Goal: Information Seeking & Learning: Compare options

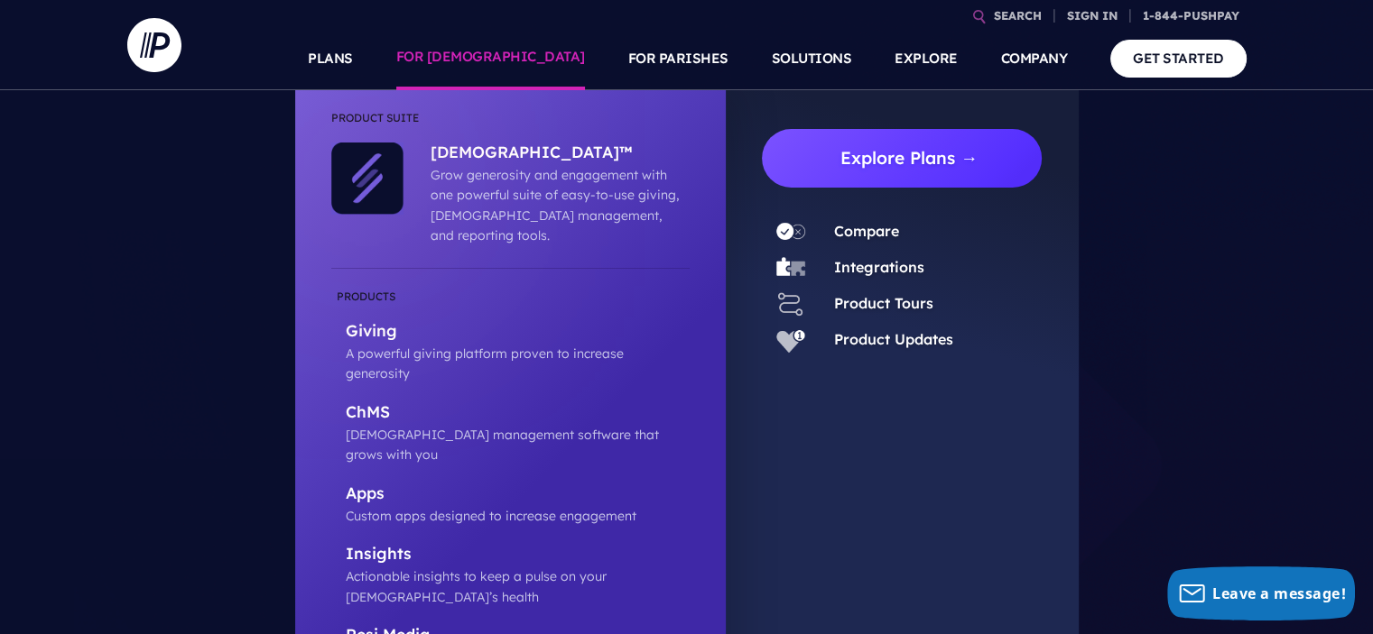
click at [883, 156] on link "Explore Plans →" at bounding box center [909, 158] width 266 height 59
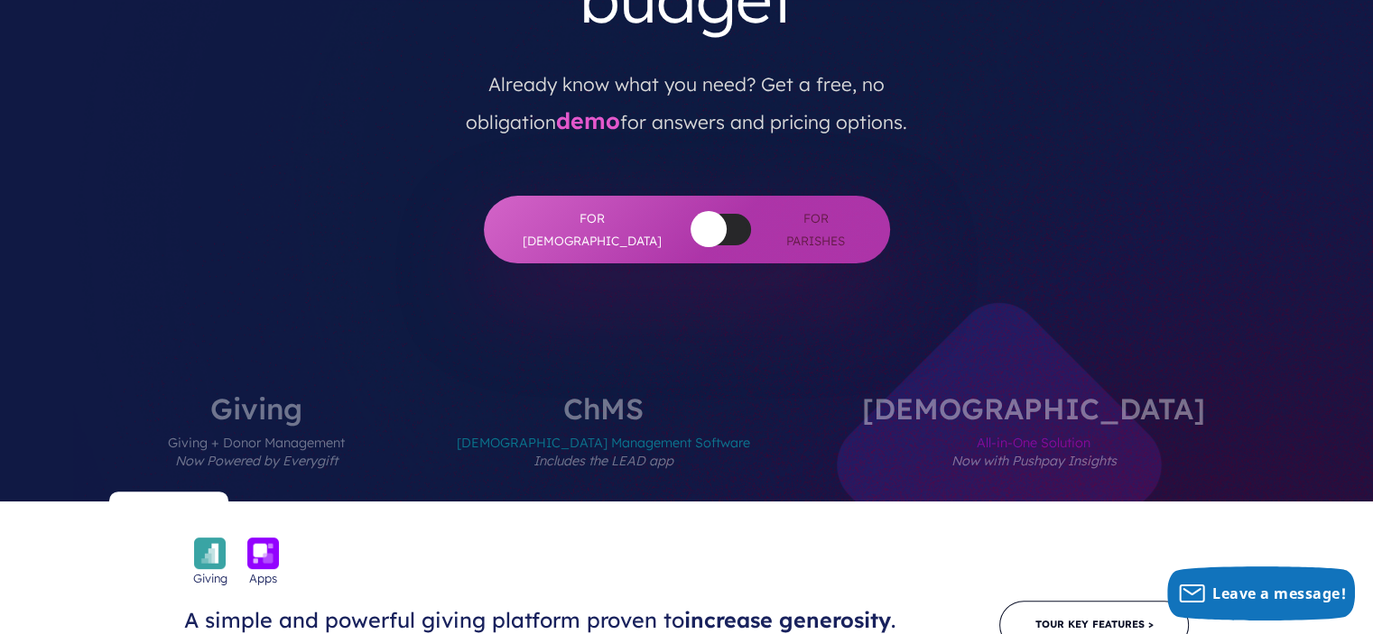
scroll to position [451, 0]
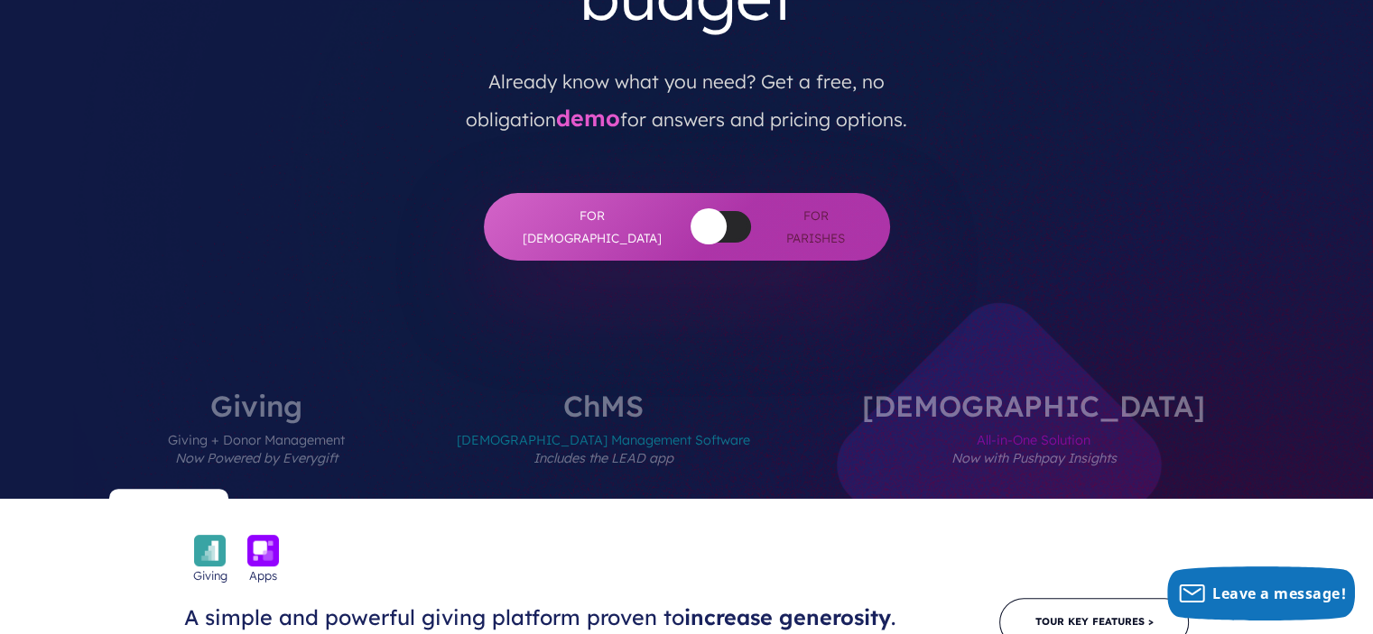
click at [395, 392] on label "Giving Giving + Donor Management Now Powered by Everygift" at bounding box center [256, 445] width 285 height 107
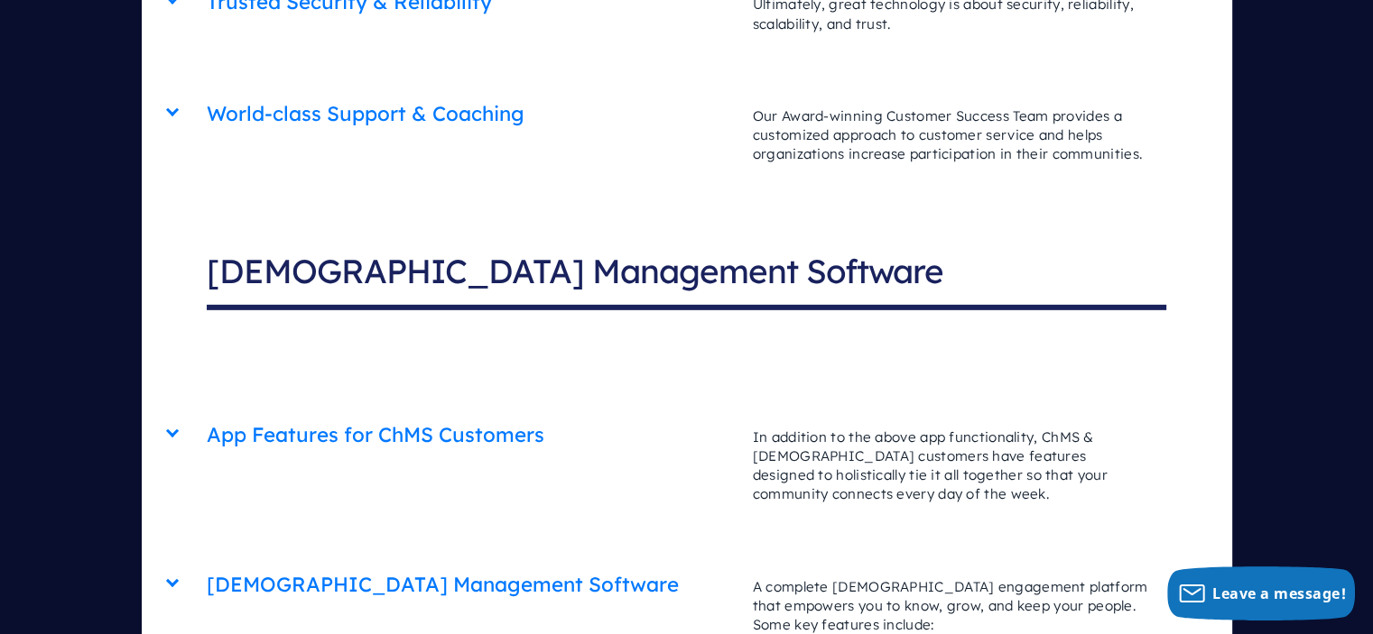
scroll to position [5506, 0]
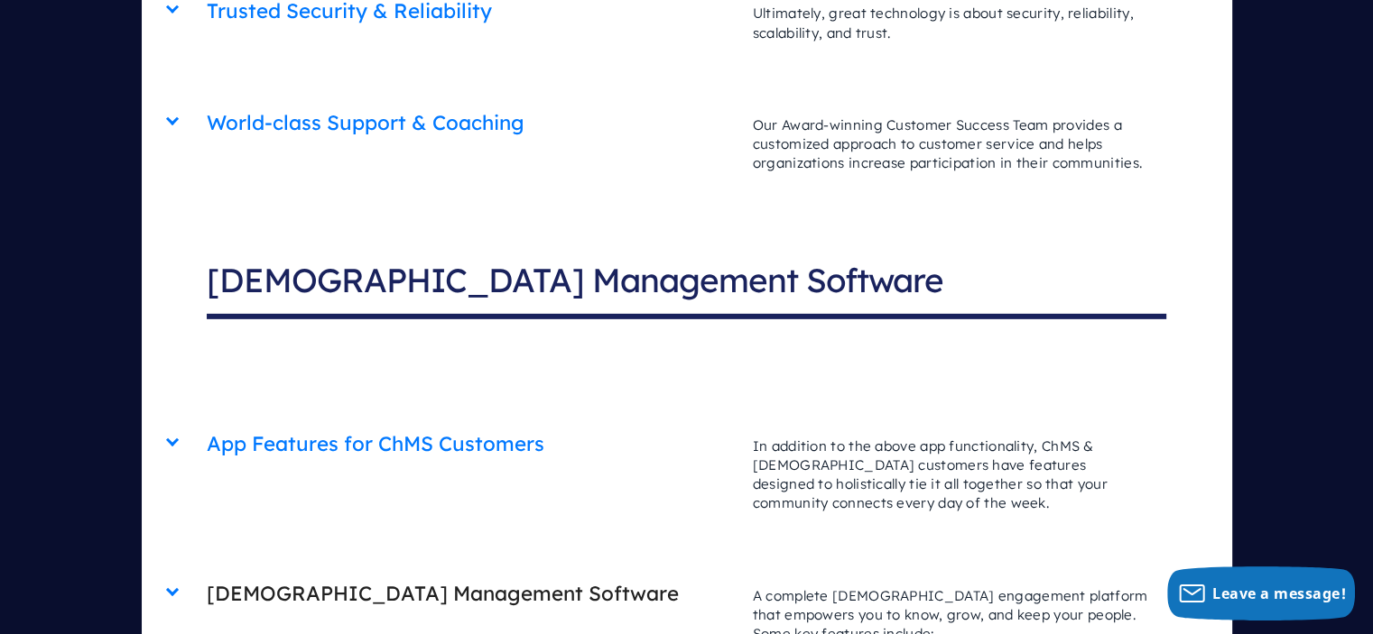
click at [833, 569] on p "A complete church engagement platform that empowers you to know, grow, and keep…" at bounding box center [950, 616] width 431 height 94
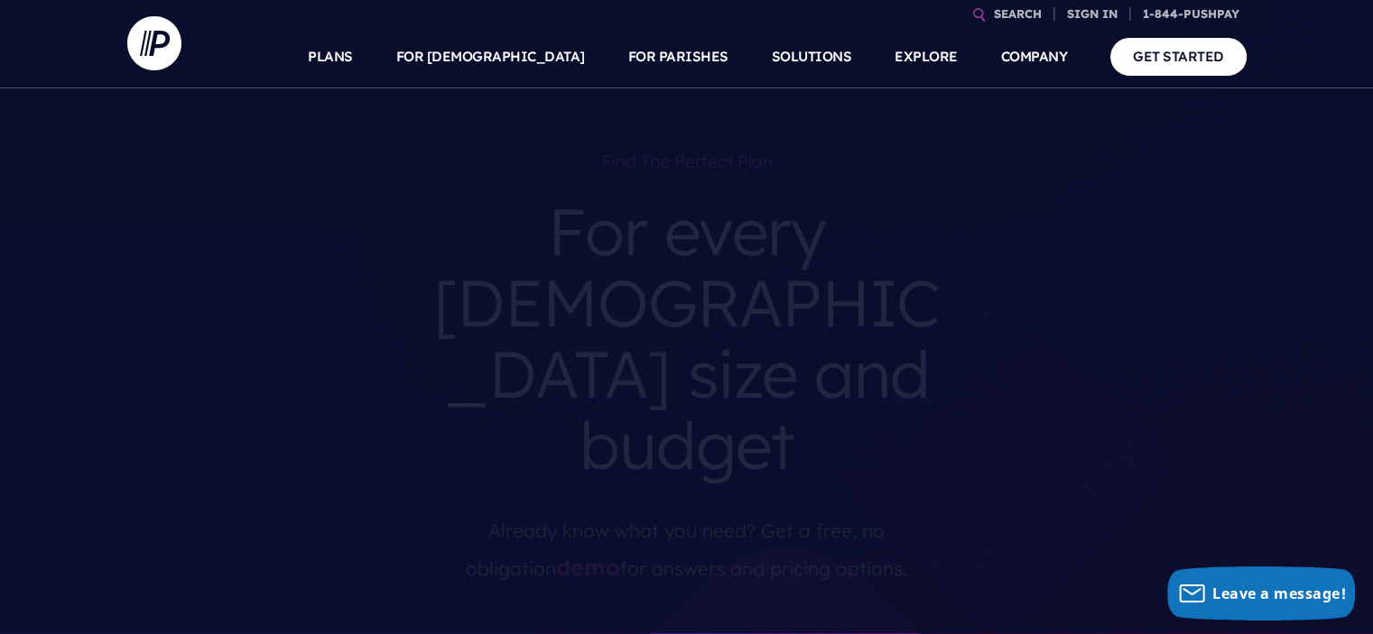
scroll to position [0, 0]
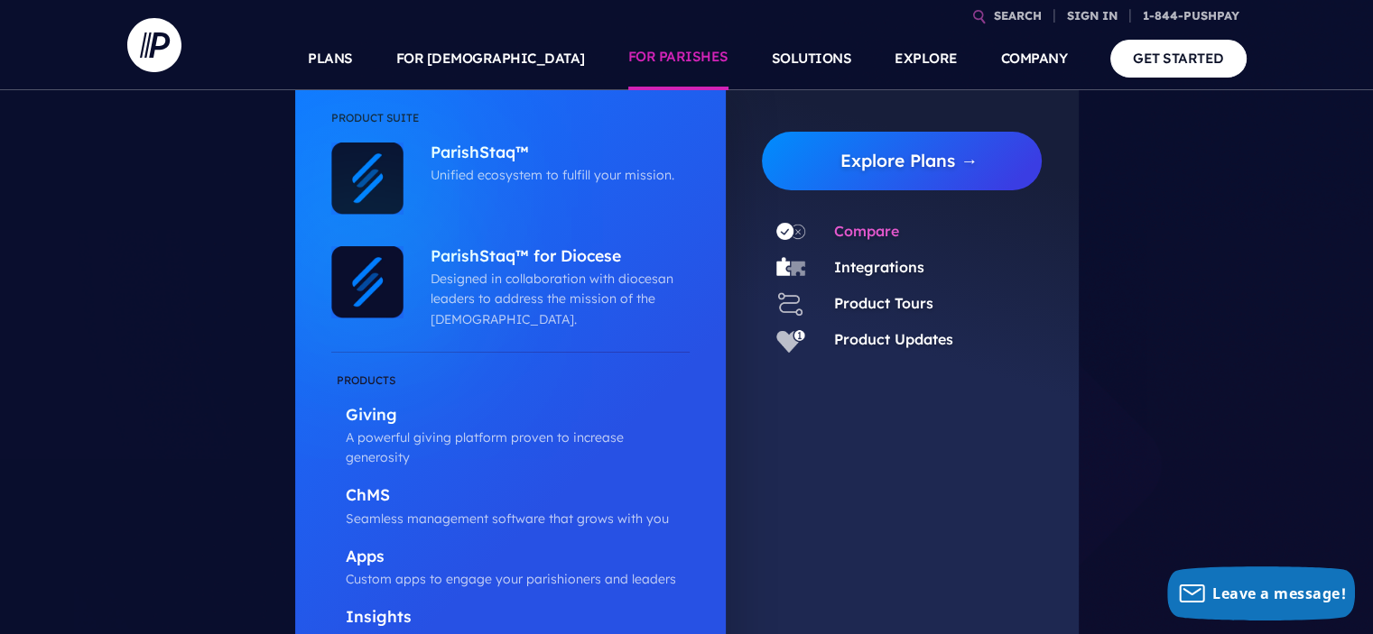
click at [874, 227] on link "Compare" at bounding box center [866, 231] width 65 height 18
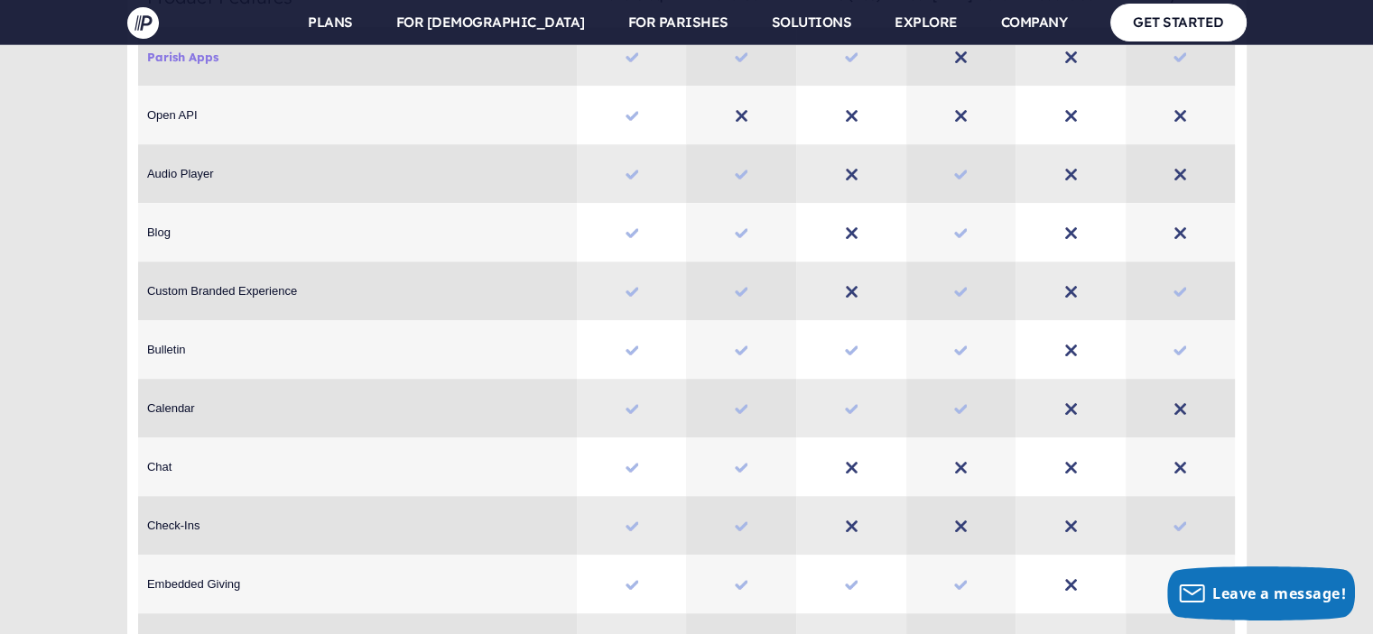
scroll to position [812, 0]
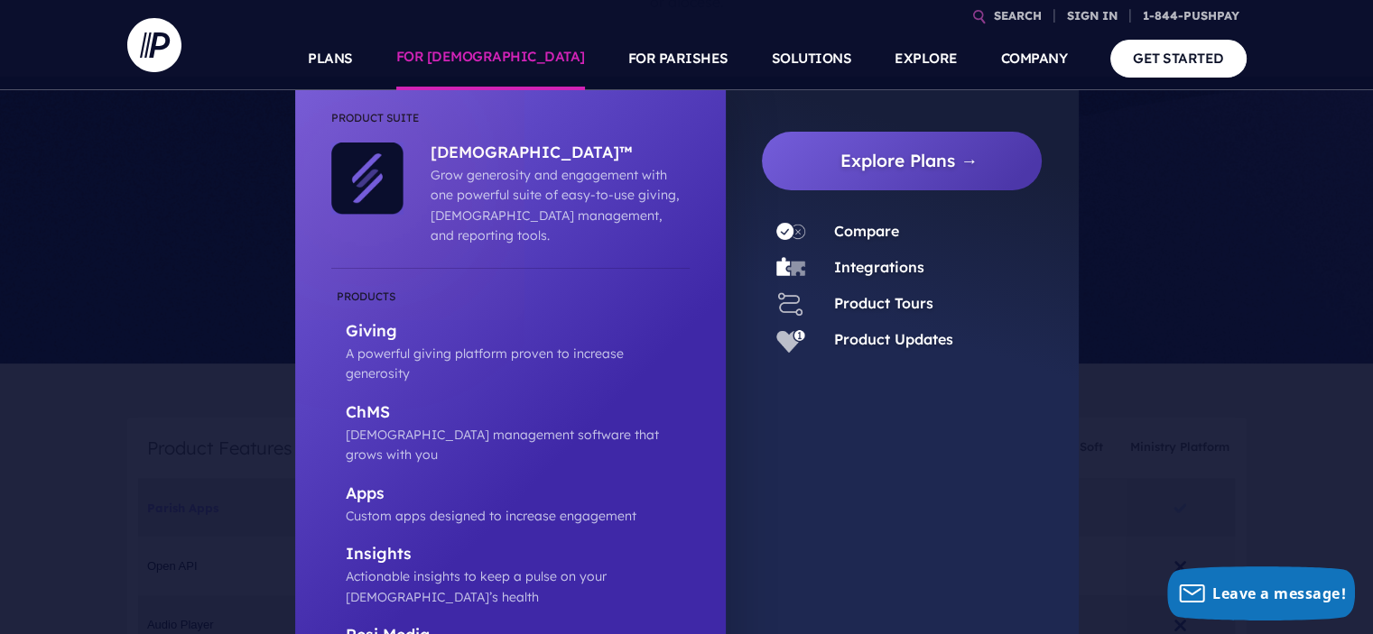
click at [520, 56] on link "FOR [DEMOGRAPHIC_DATA]" at bounding box center [490, 58] width 189 height 63
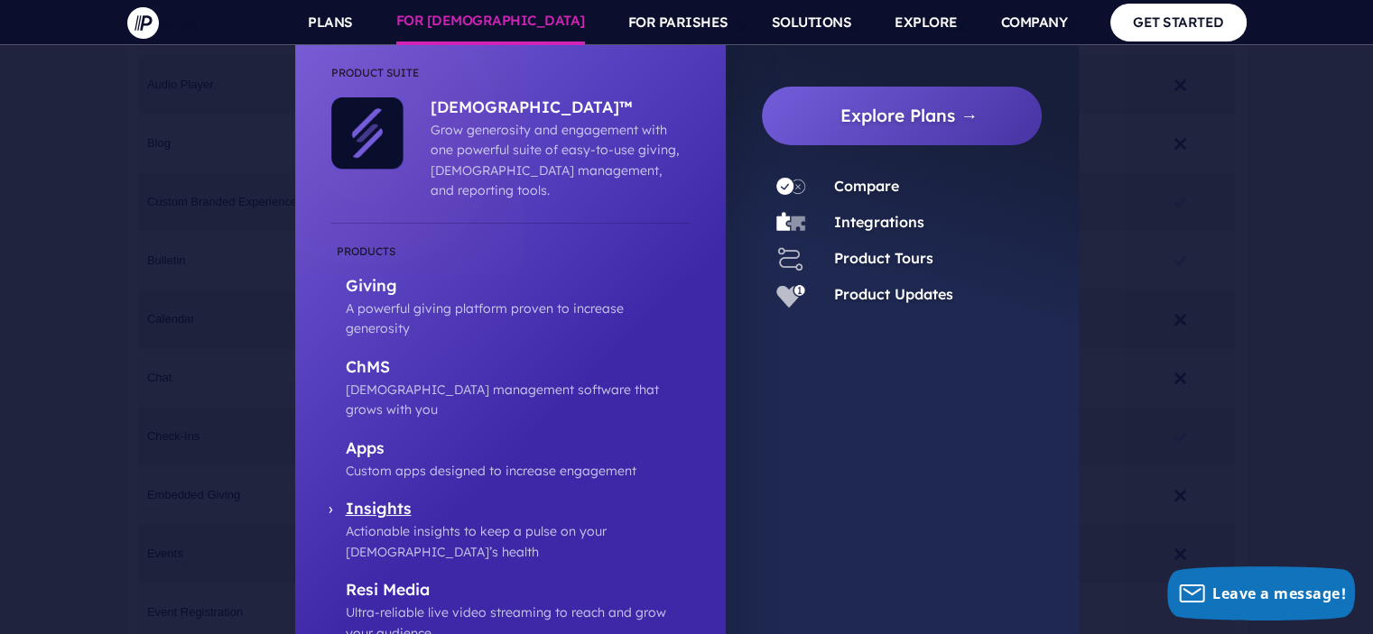
scroll to position [1354, 0]
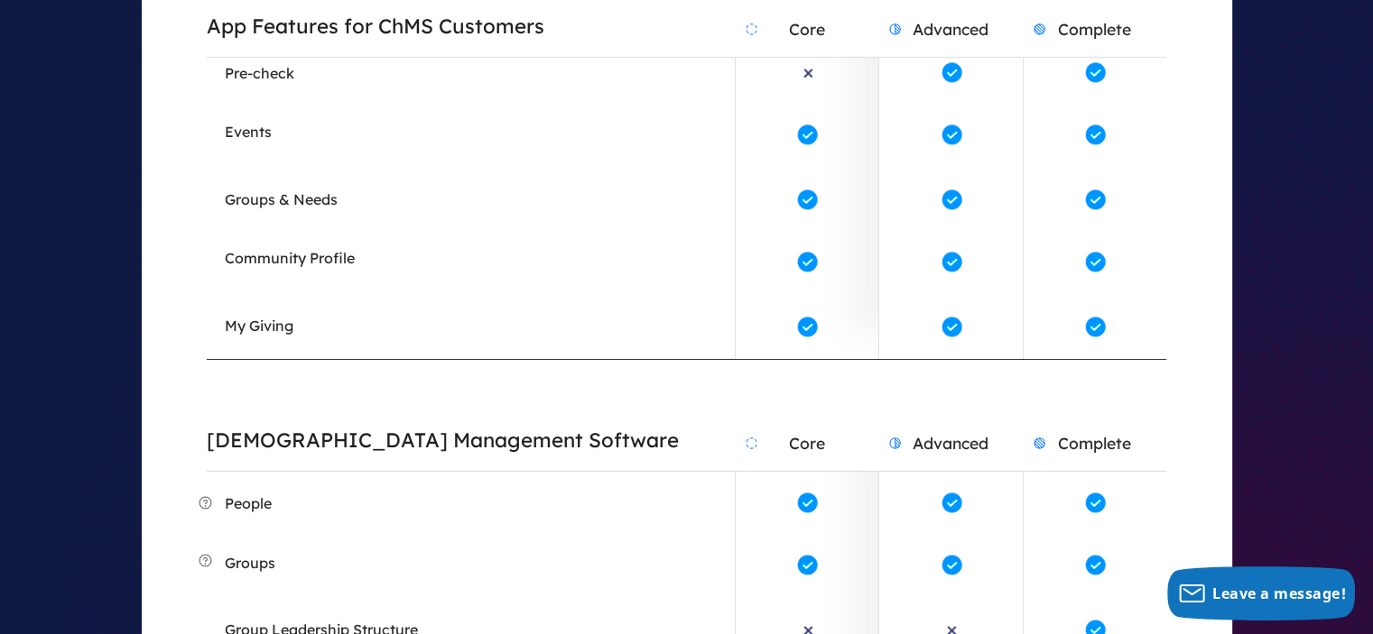
scroll to position [6137, 0]
click at [1085, 30] on h2 "Complete" at bounding box center [1095, 29] width 143 height 56
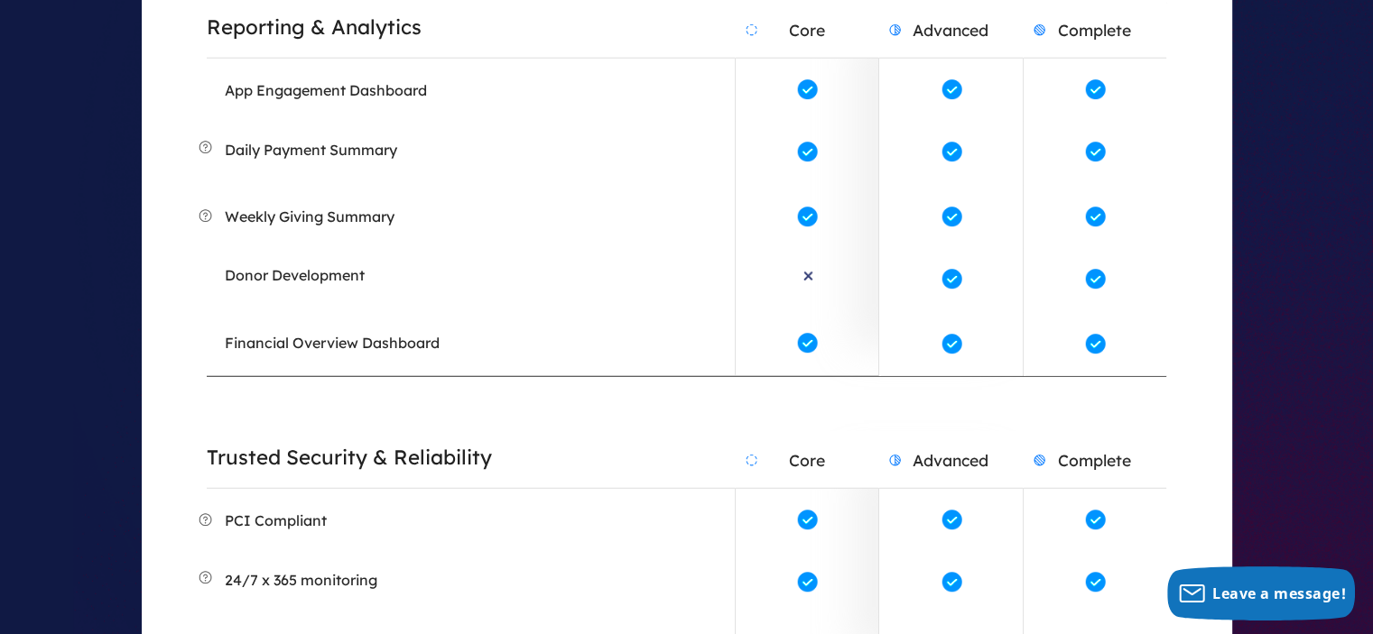
scroll to position [4693, 0]
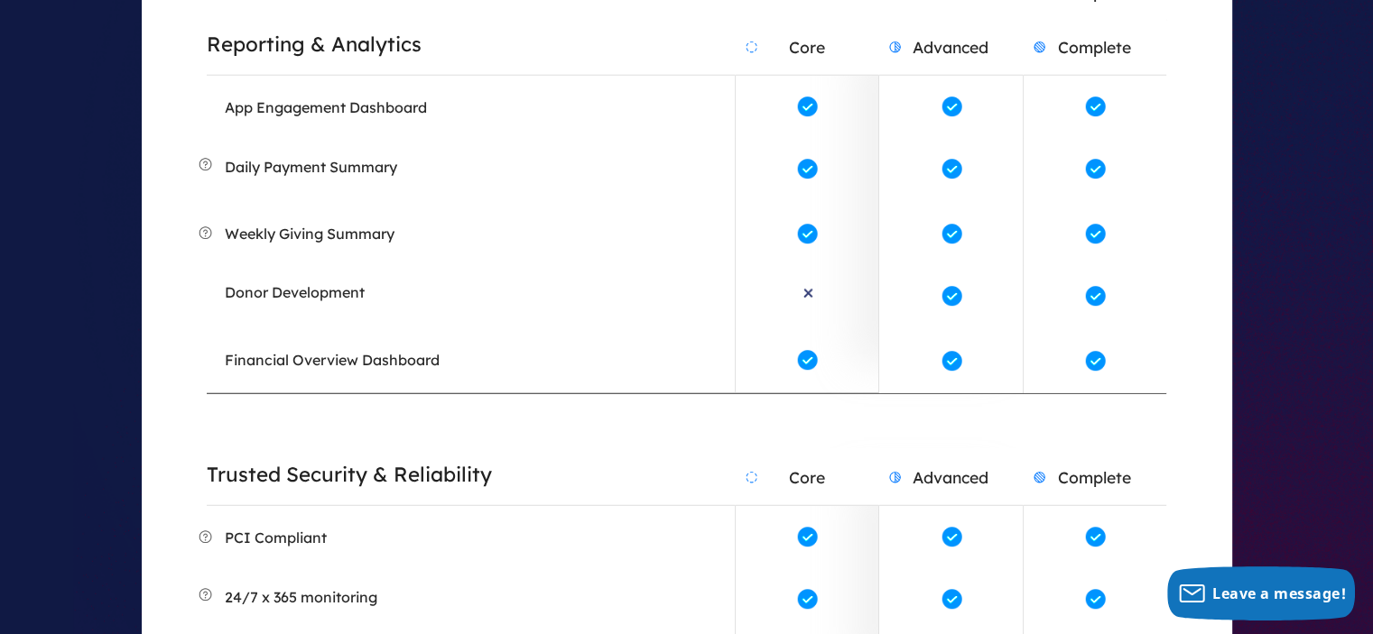
click at [1088, 36] on h2 "Complete" at bounding box center [1095, 47] width 143 height 56
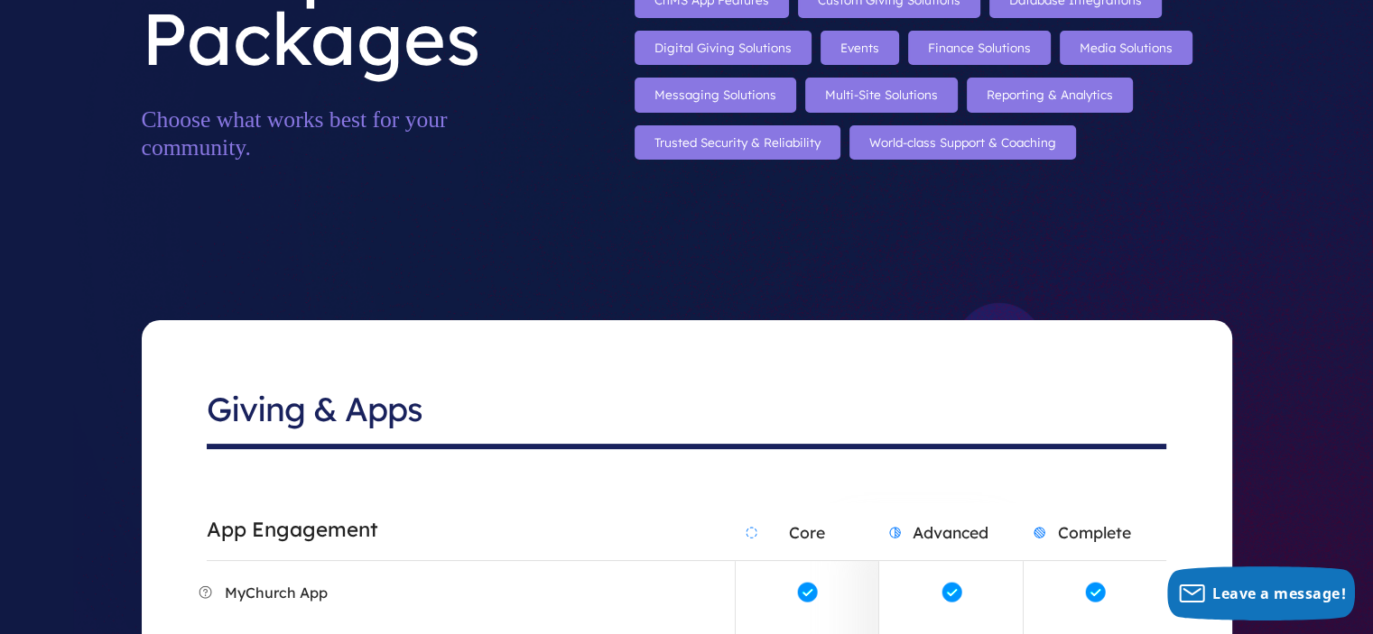
scroll to position [361, 0]
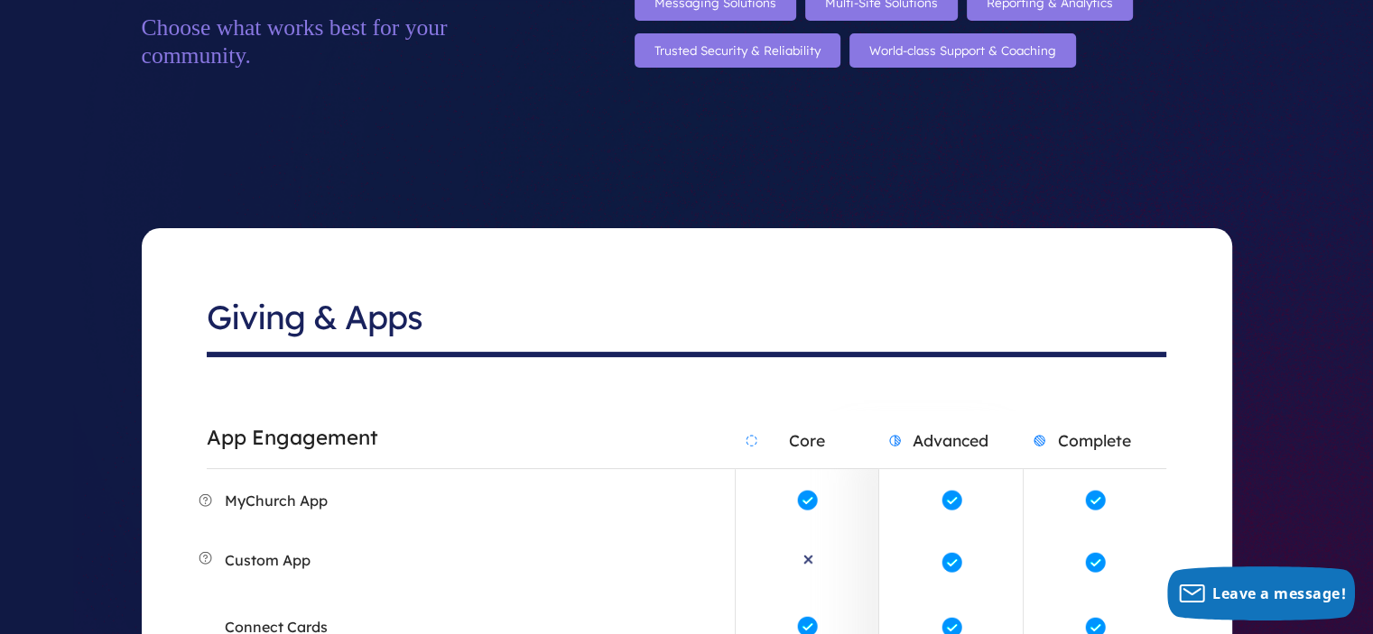
click at [1072, 440] on h2 "Complete" at bounding box center [1095, 440] width 143 height 56
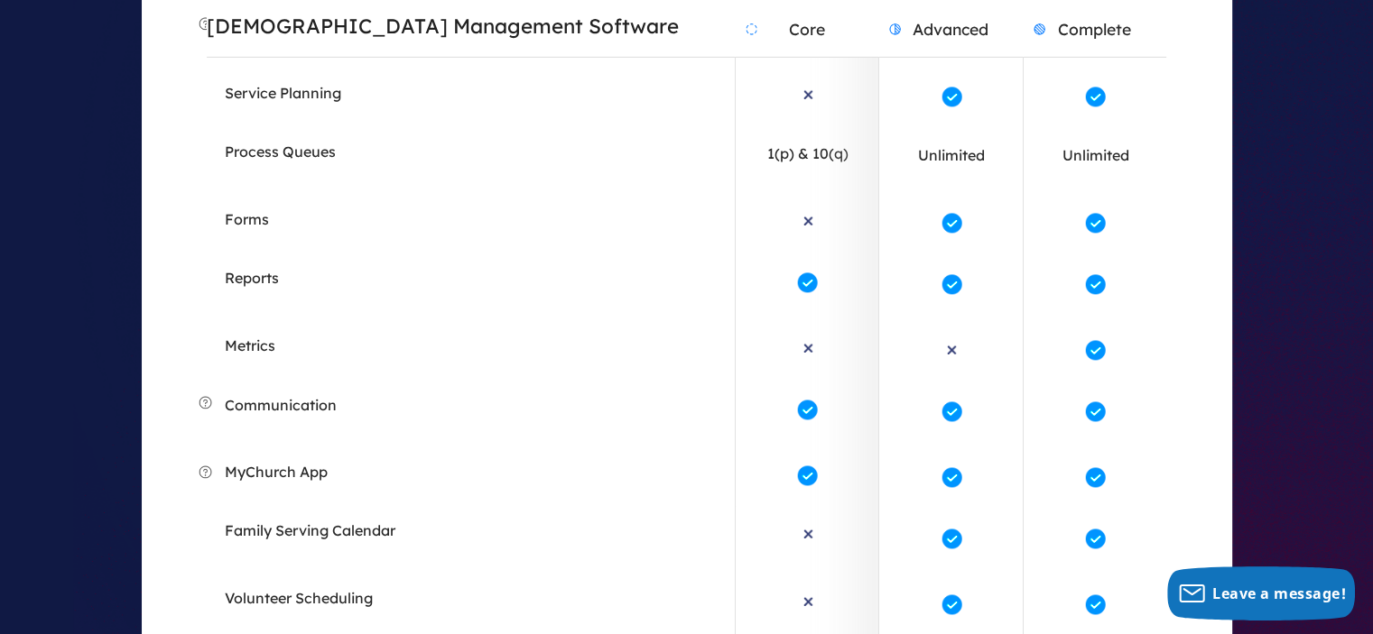
scroll to position [5942, 0]
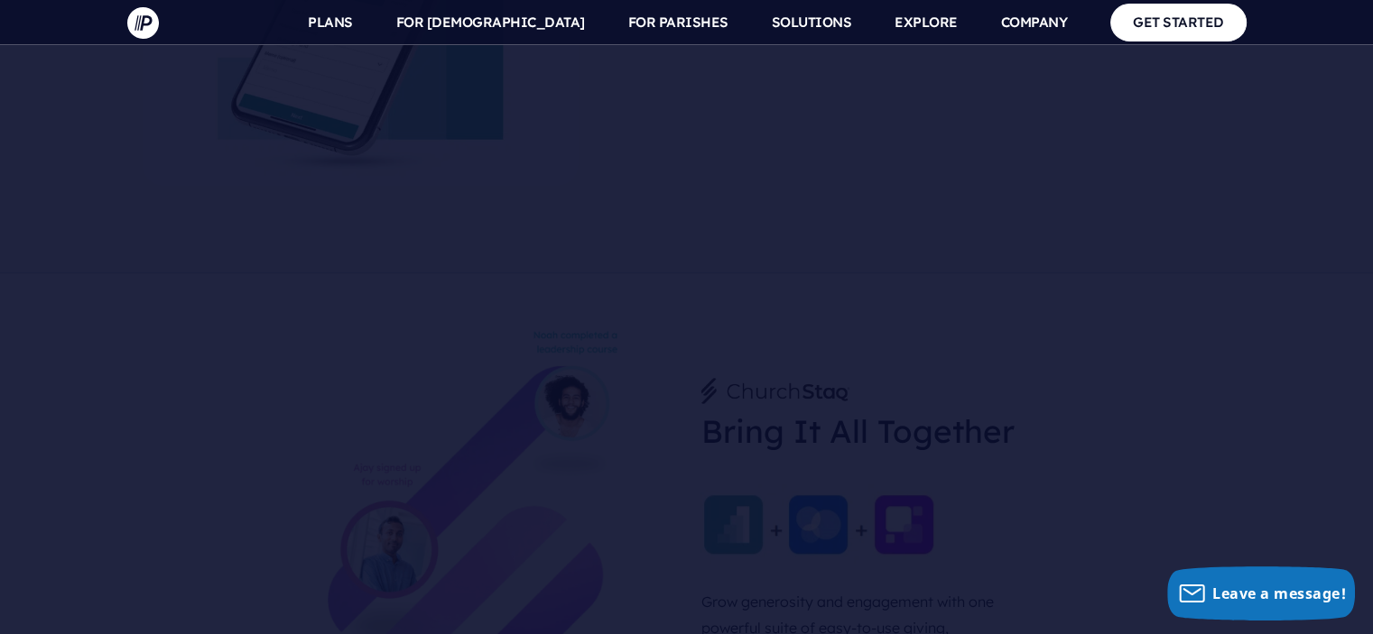
scroll to position [1317, 0]
